Goal: Task Accomplishment & Management: Use online tool/utility

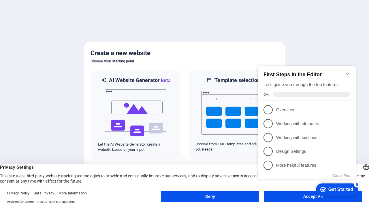
click at [210, 196] on button "Deny" at bounding box center [210, 196] width 98 height 12
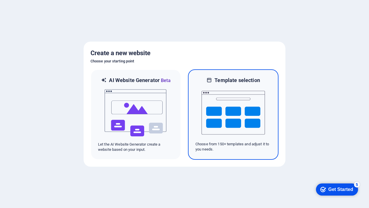
click at [233, 114] on img at bounding box center [233, 113] width 63 height 58
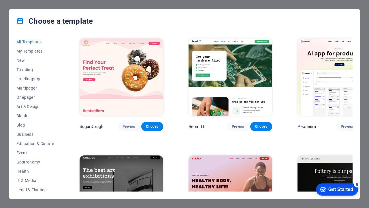
scroll to position [334, 0]
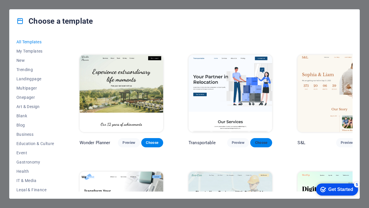
click at [255, 140] on span "Choose" at bounding box center [261, 142] width 13 height 5
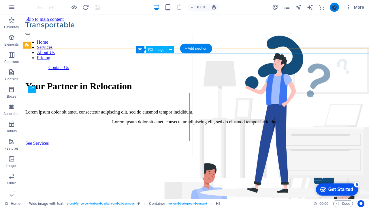
click at [334, 7] on icon "publish" at bounding box center [334, 7] width 7 height 7
